Goal: Communication & Community: Connect with others

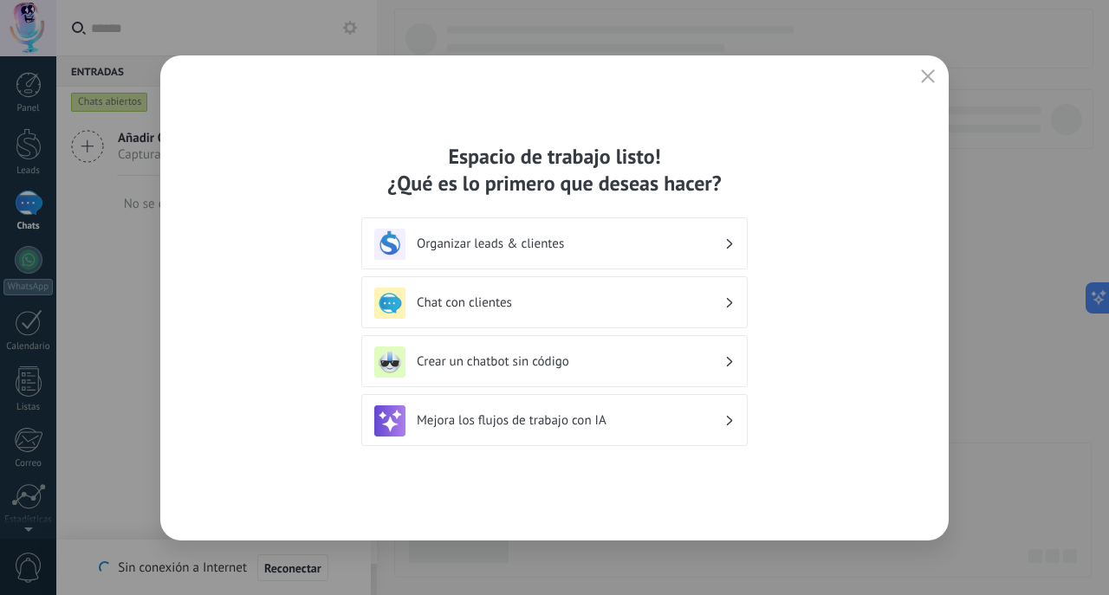
click at [724, 295] on div "Chat con clientes" at bounding box center [554, 303] width 360 height 31
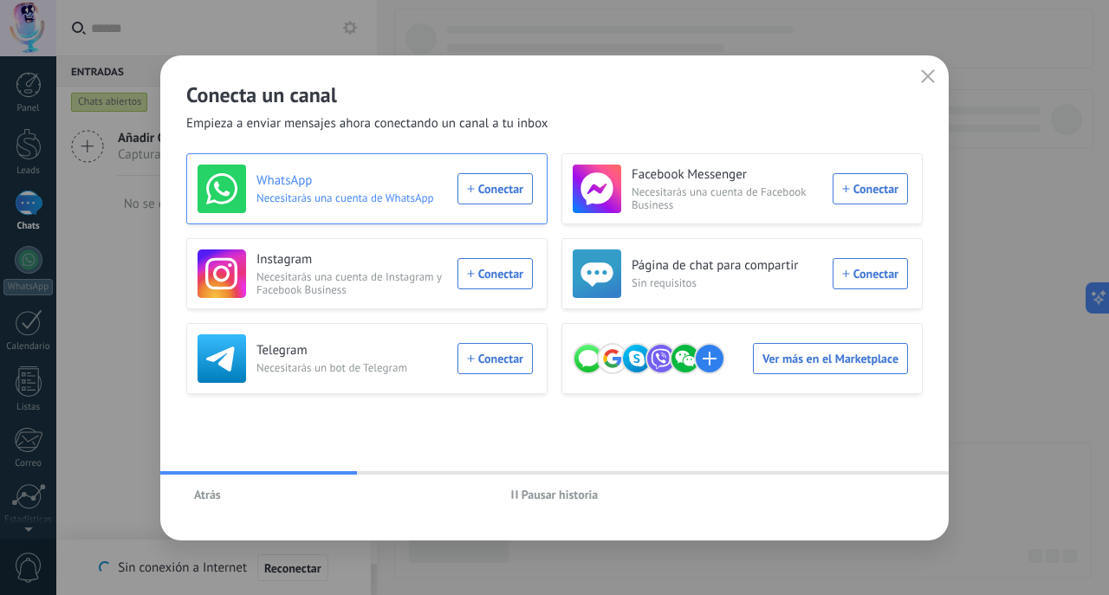
click at [487, 188] on div "WhatsApp Necesitarás una cuenta de WhatsApp Conectar" at bounding box center [365, 189] width 335 height 49
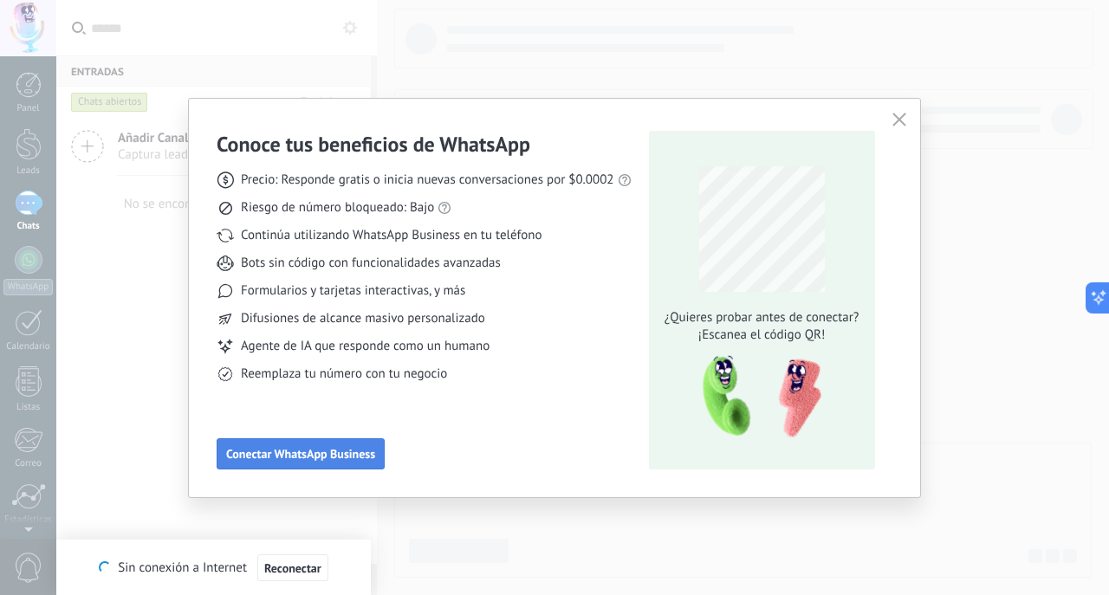
click at [354, 456] on span "Conectar WhatsApp Business" at bounding box center [300, 454] width 149 height 12
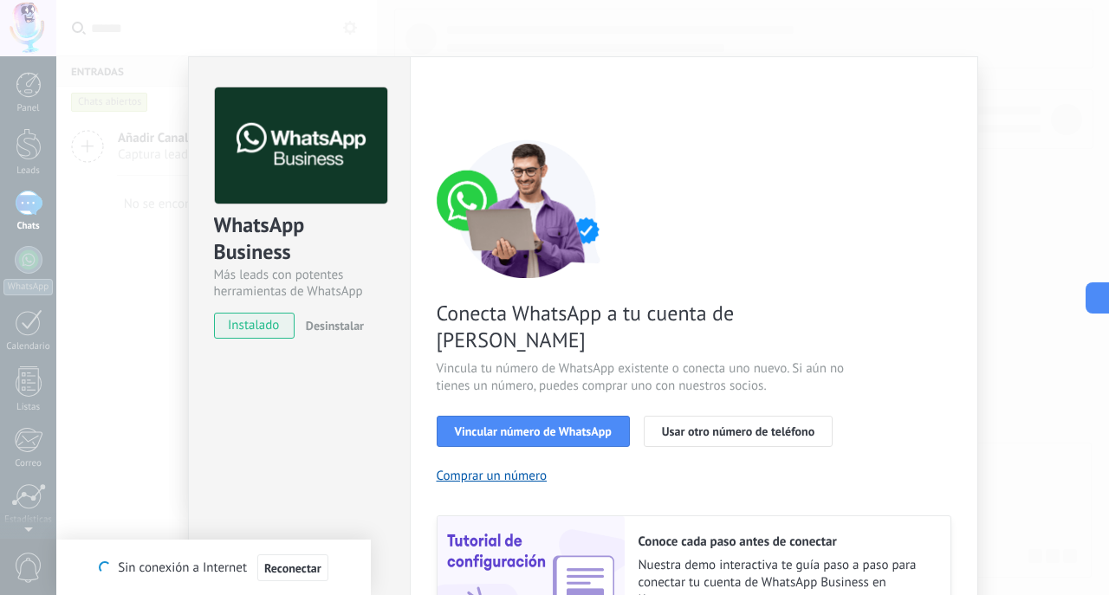
click at [297, 574] on span "Reconectar" at bounding box center [292, 568] width 57 height 12
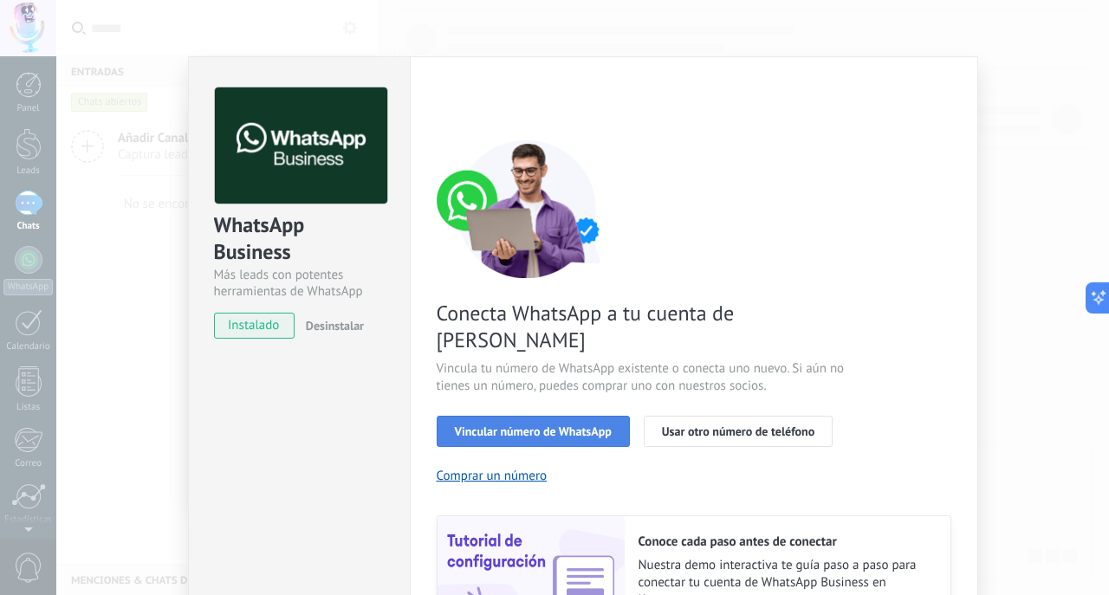
click at [536, 425] on span "Vincular número de WhatsApp" at bounding box center [533, 431] width 157 height 12
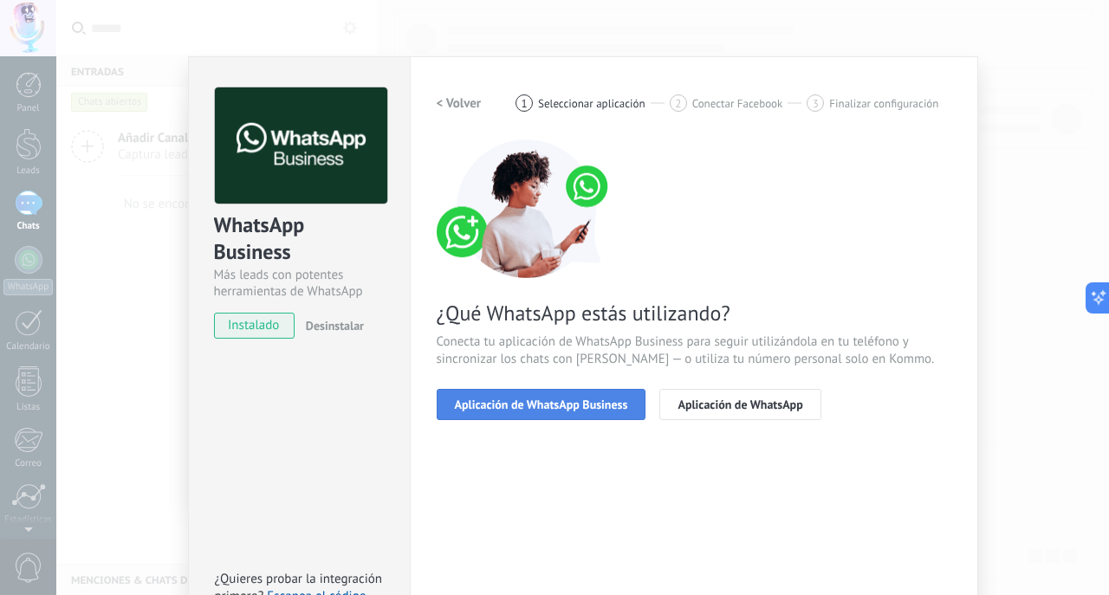
click at [541, 407] on span "Aplicación de WhatsApp Business" at bounding box center [541, 405] width 173 height 12
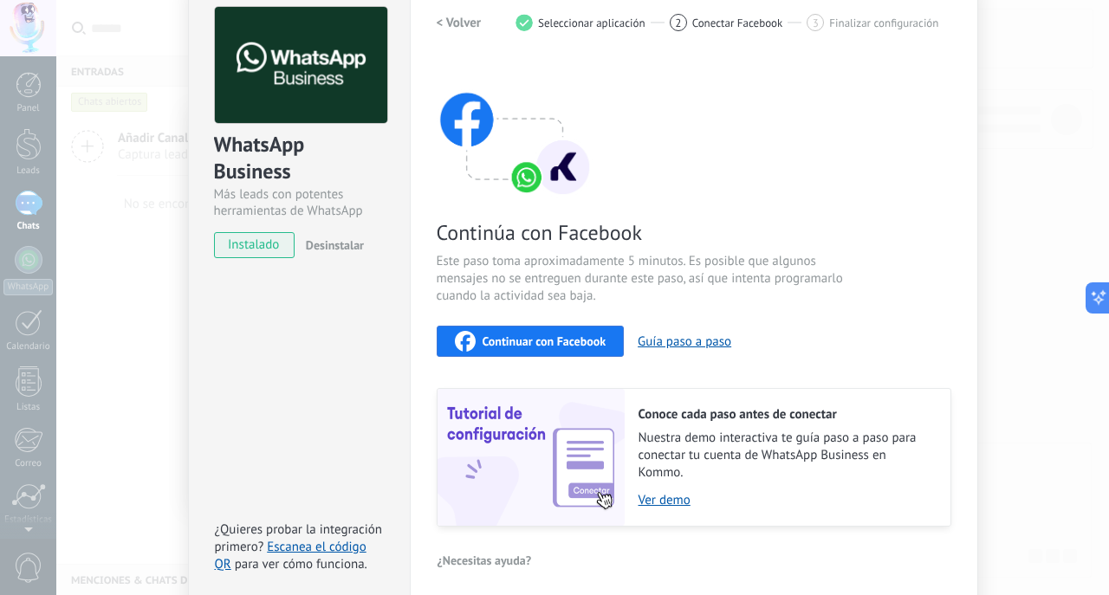
scroll to position [72, 0]
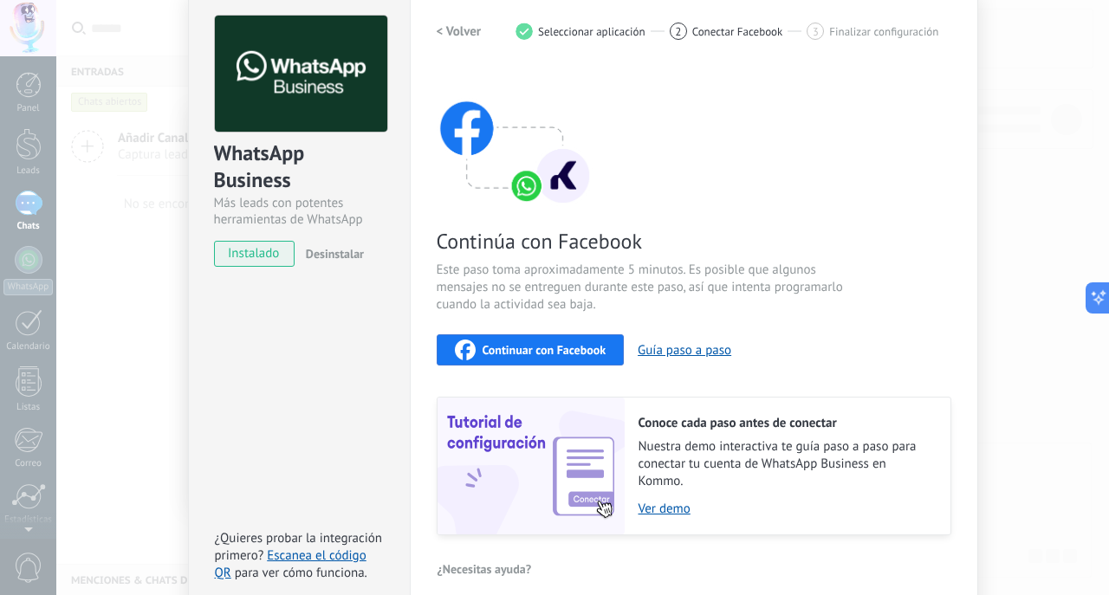
click at [541, 351] on span "Continuar con Facebook" at bounding box center [545, 350] width 124 height 12
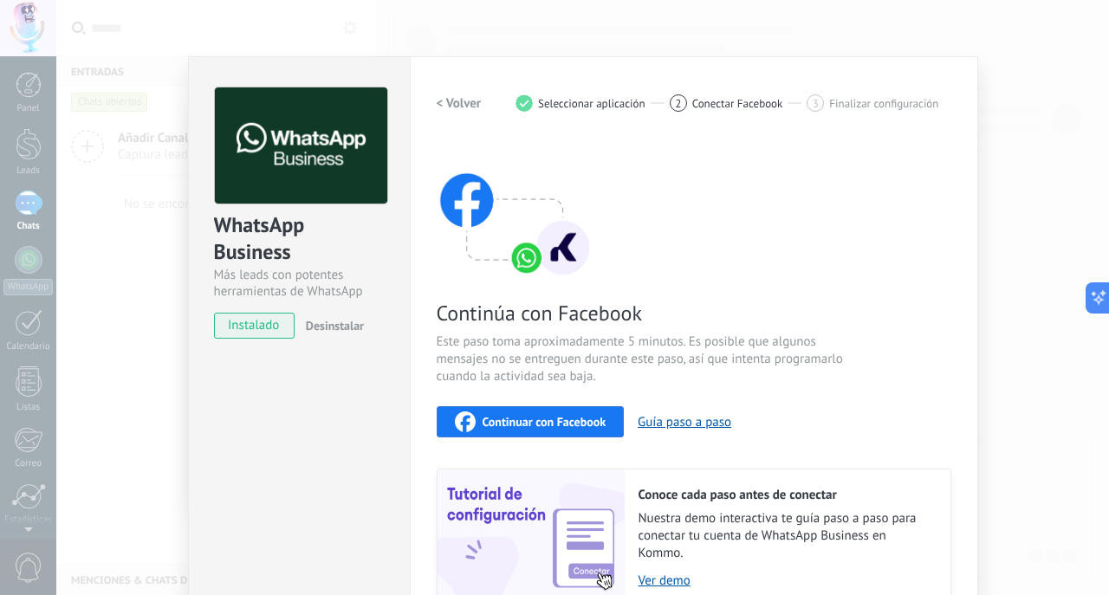
scroll to position [0, 0]
click at [452, 101] on h2 "< Volver" at bounding box center [459, 103] width 45 height 16
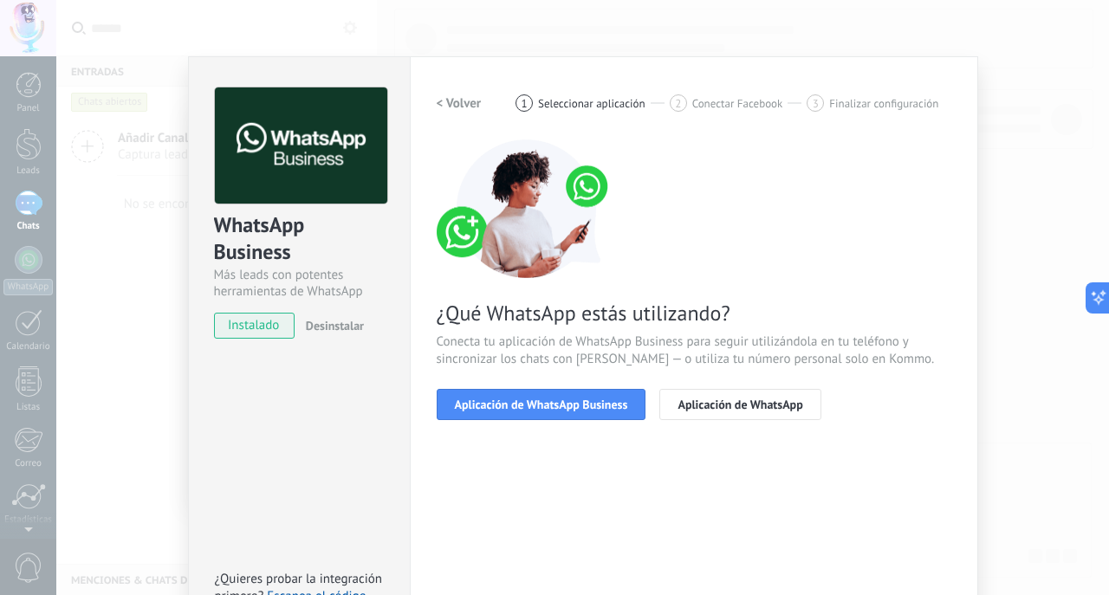
click at [452, 101] on h2 "< Volver" at bounding box center [459, 103] width 45 height 16
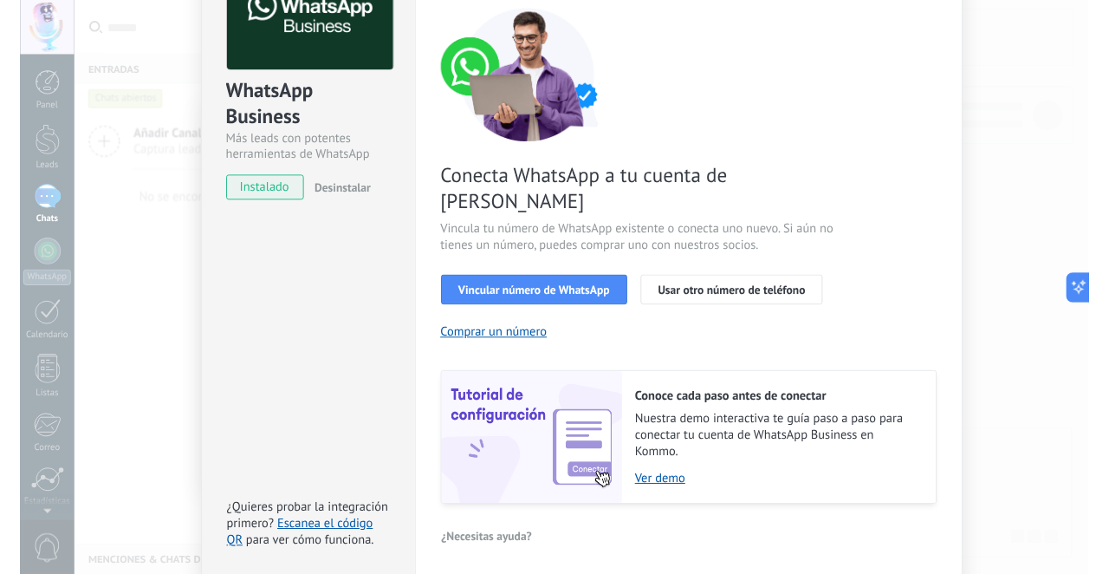
scroll to position [140, 0]
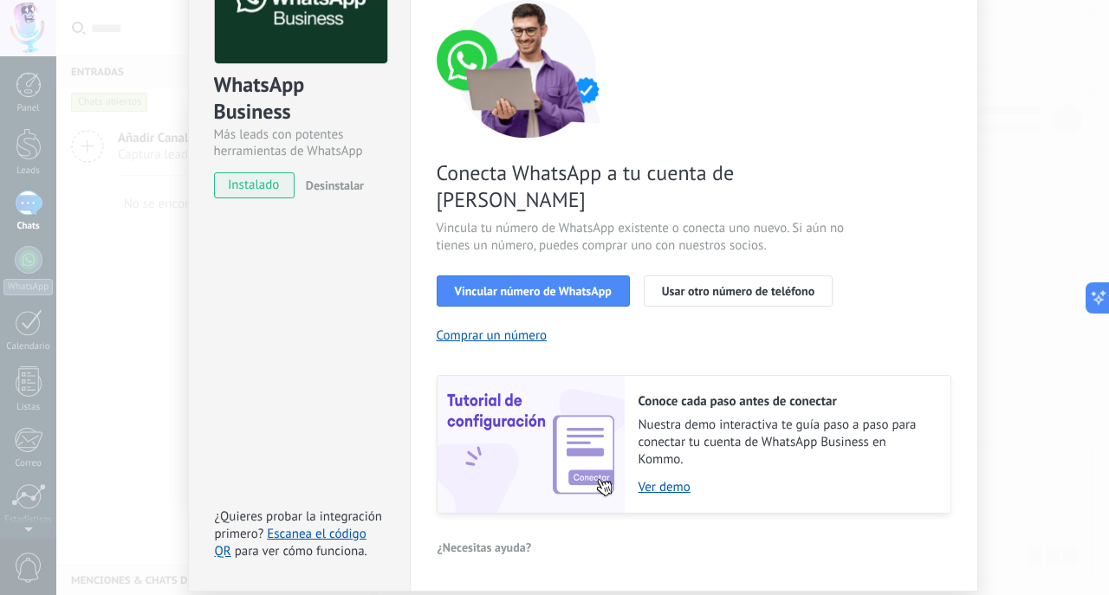
click at [480, 542] on span "¿Necesitas ayuda?" at bounding box center [485, 548] width 94 height 12
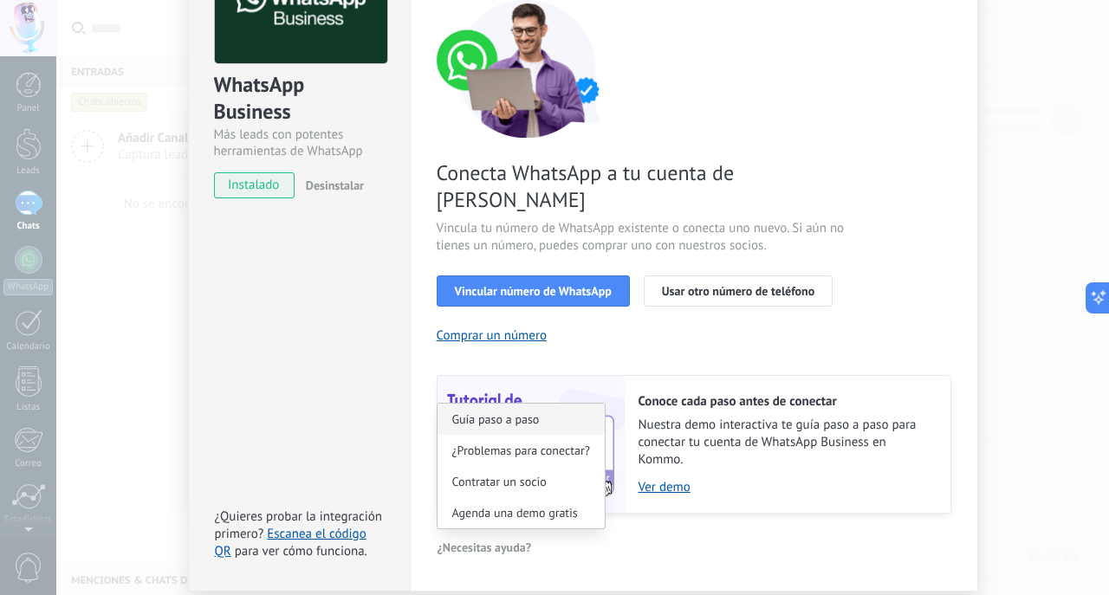
click at [486, 413] on span "Guía paso a paso" at bounding box center [496, 419] width 88 height 12
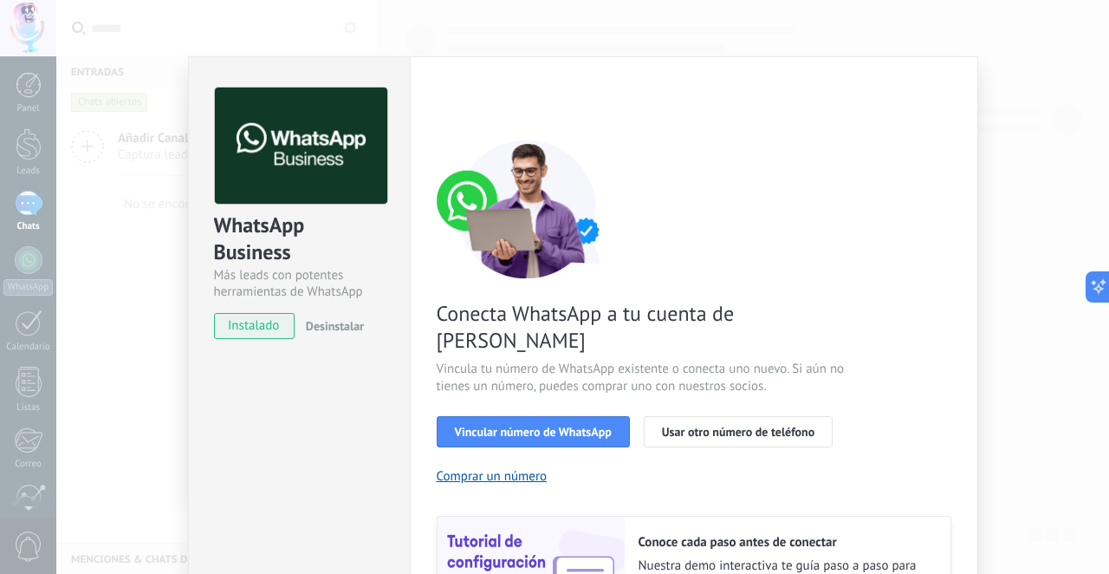
scroll to position [0, 0]
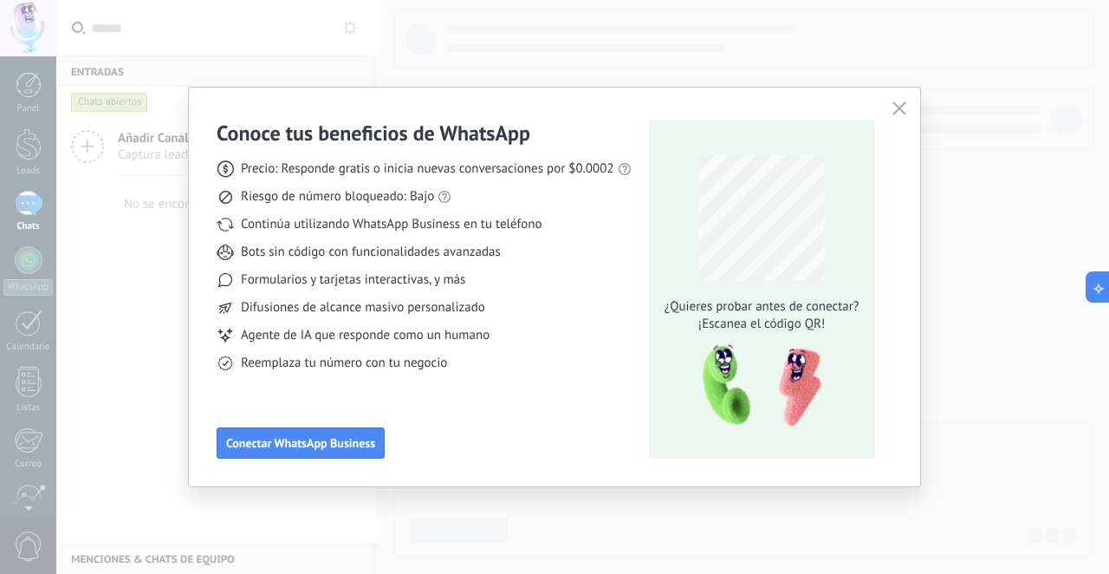
click at [903, 120] on button "button" at bounding box center [899, 109] width 23 height 24
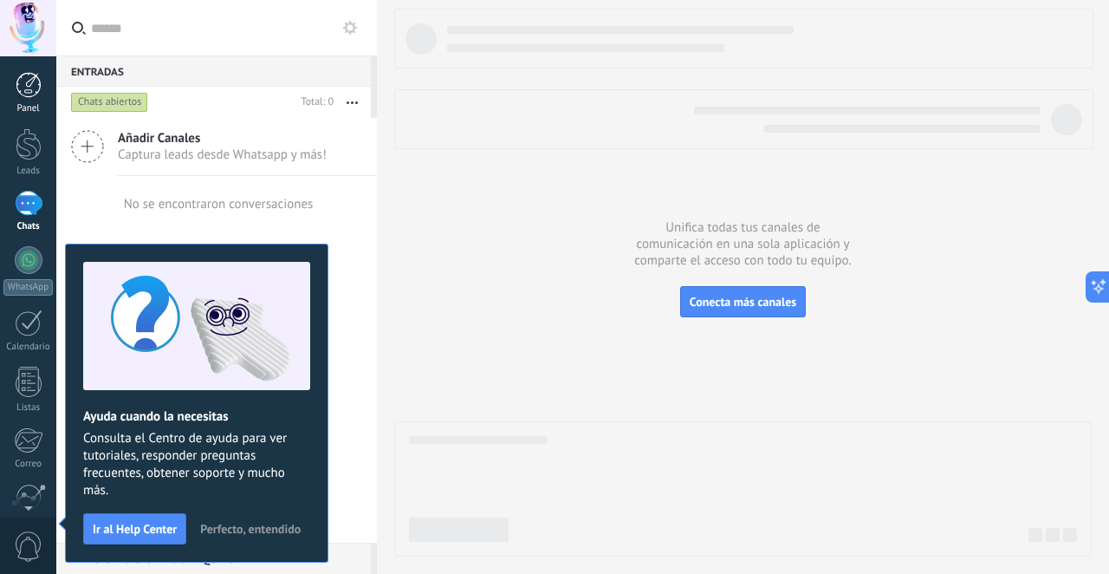
click at [22, 82] on div at bounding box center [29, 85] width 26 height 26
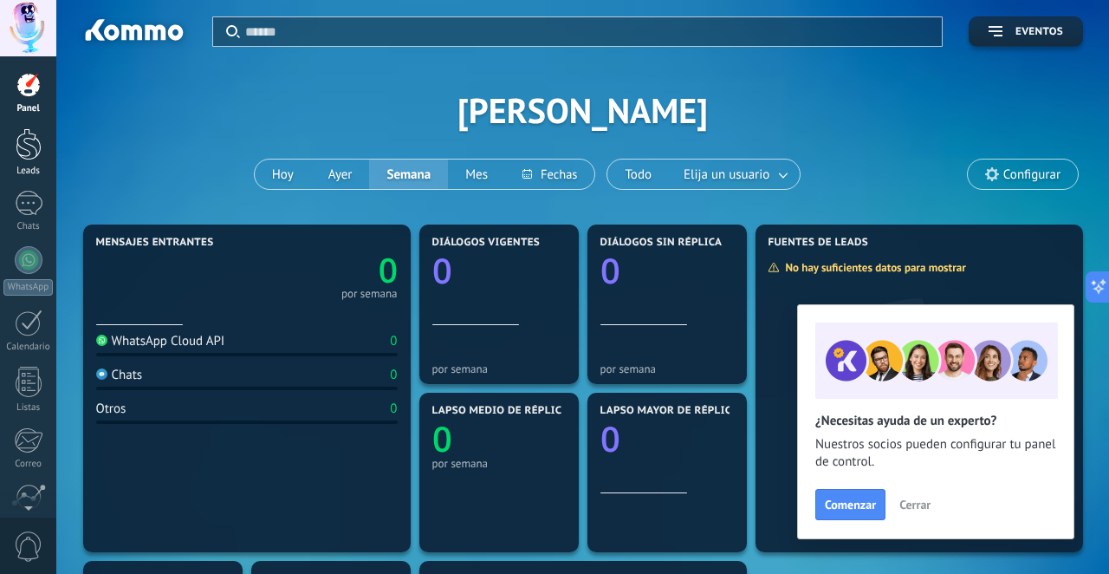
click at [33, 138] on div at bounding box center [29, 144] width 26 height 32
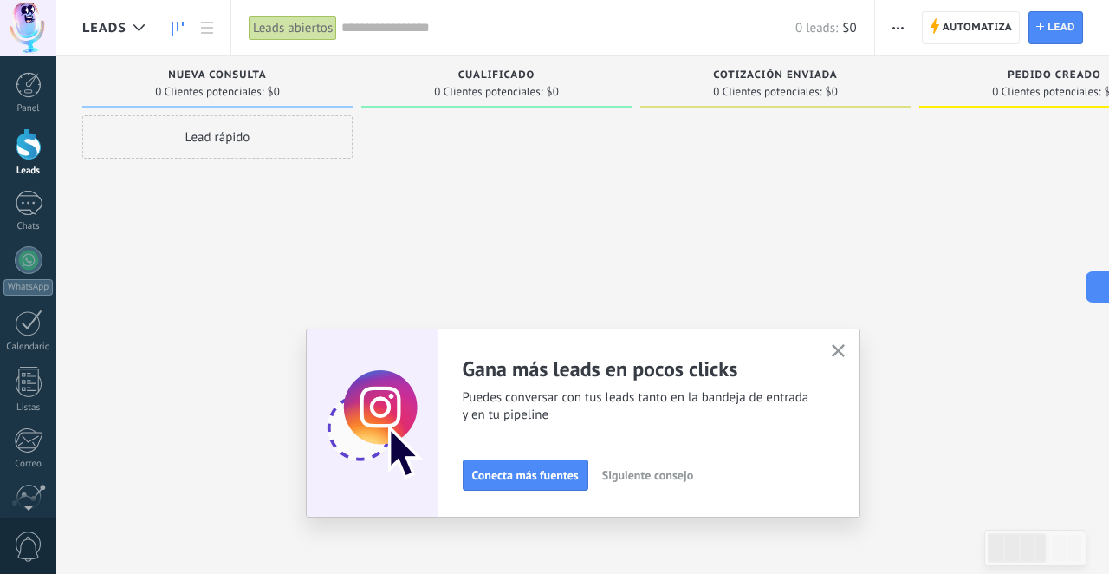
click at [32, 188] on div "Panel Leads Chats WhatsApp Clientes" at bounding box center [28, 368] width 56 height 593
click at [28, 206] on div at bounding box center [29, 203] width 28 height 25
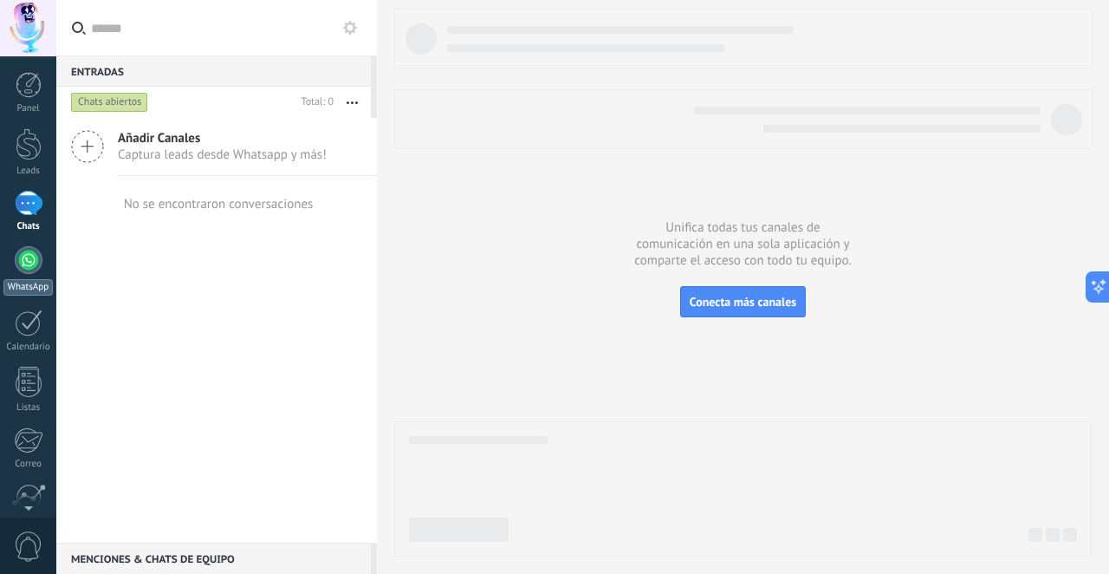
click at [28, 262] on div at bounding box center [29, 260] width 28 height 28
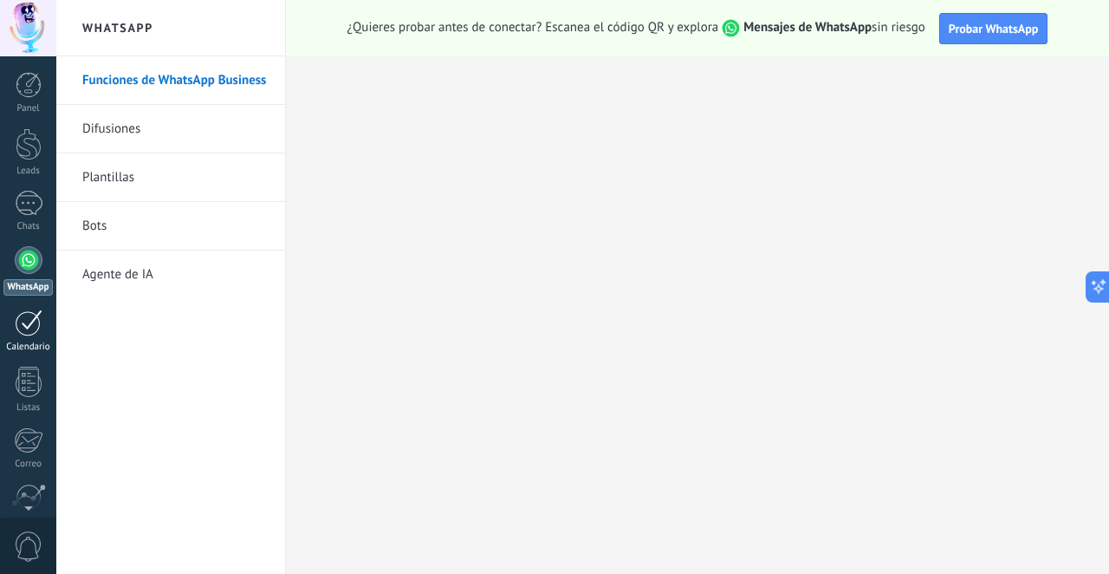
click at [26, 323] on div at bounding box center [29, 322] width 28 height 27
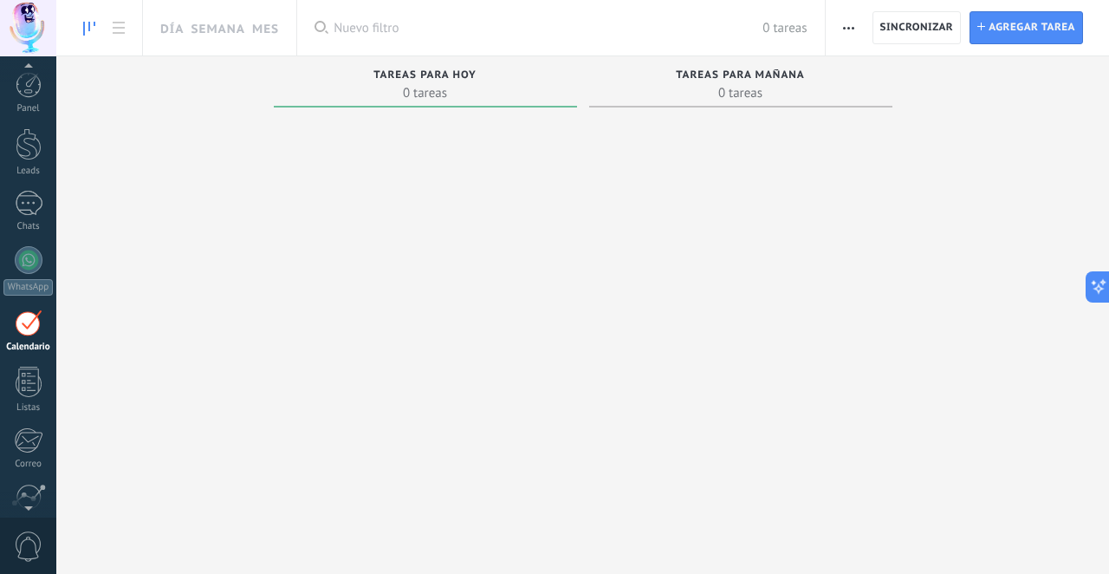
scroll to position [50, 0]
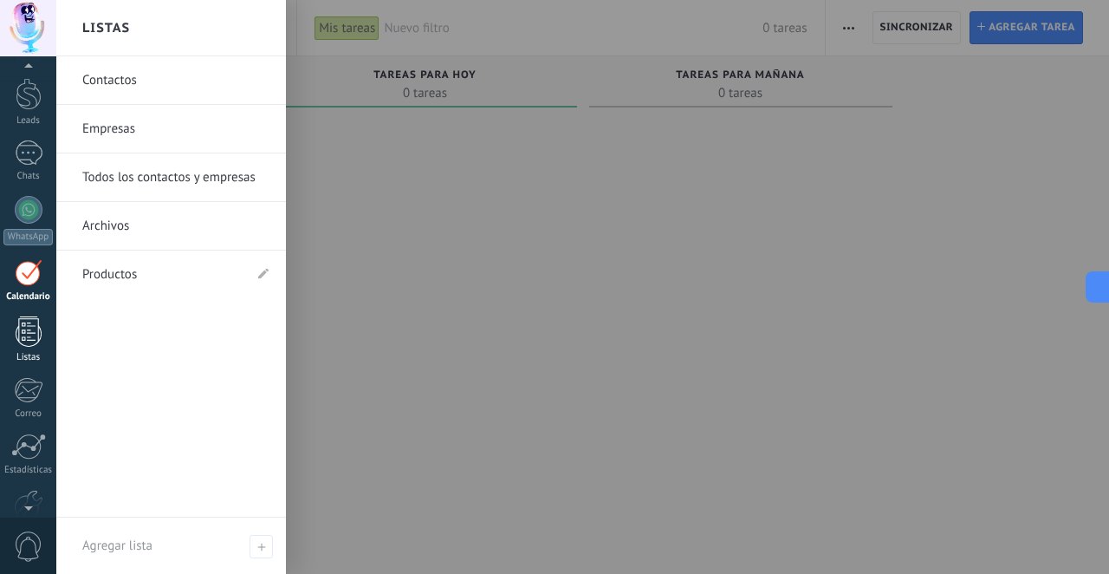
click at [29, 334] on div at bounding box center [29, 331] width 26 height 30
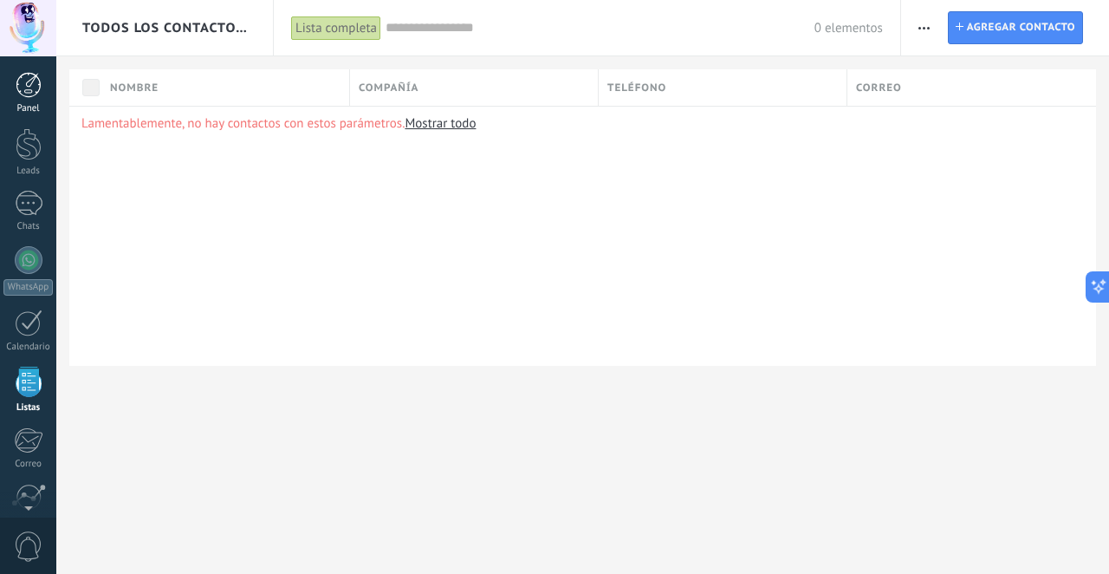
click at [31, 88] on div at bounding box center [29, 85] width 26 height 26
